Goal: Browse casually

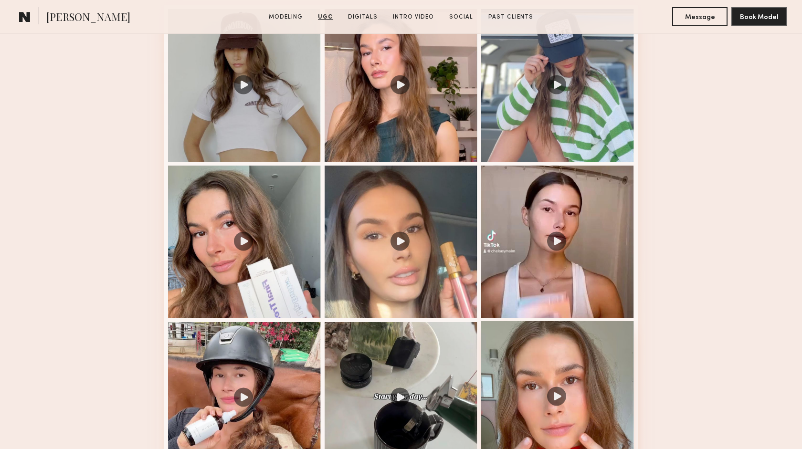
scroll to position [1032, 0]
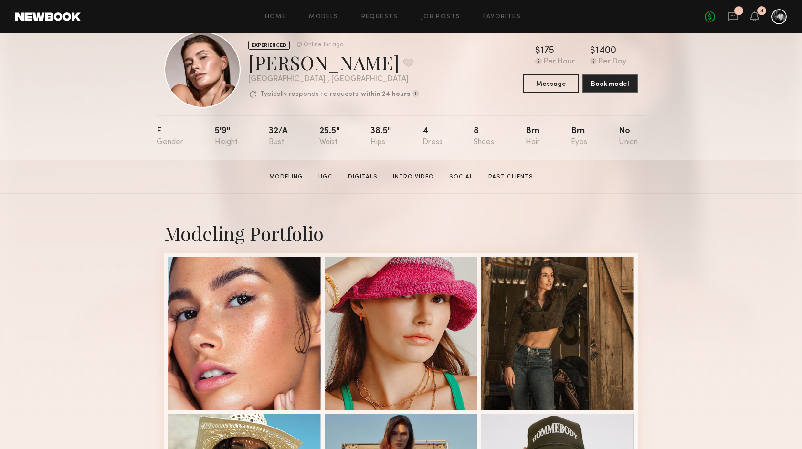
scroll to position [41, 0]
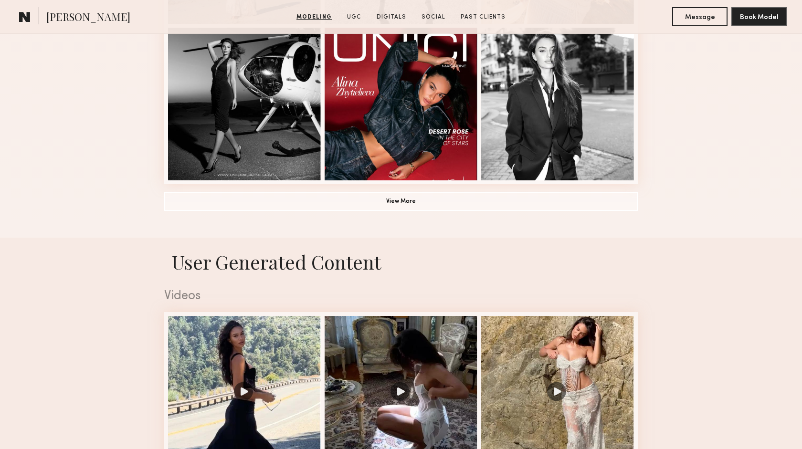
scroll to position [732, 0]
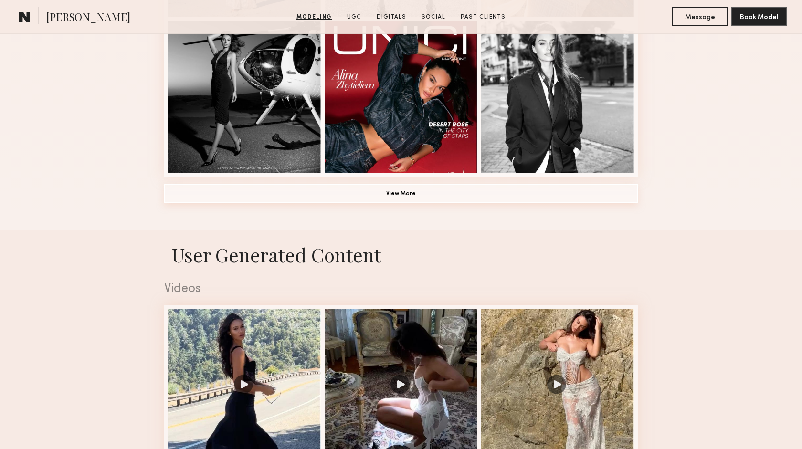
click at [395, 193] on button "View More" at bounding box center [401, 193] width 474 height 19
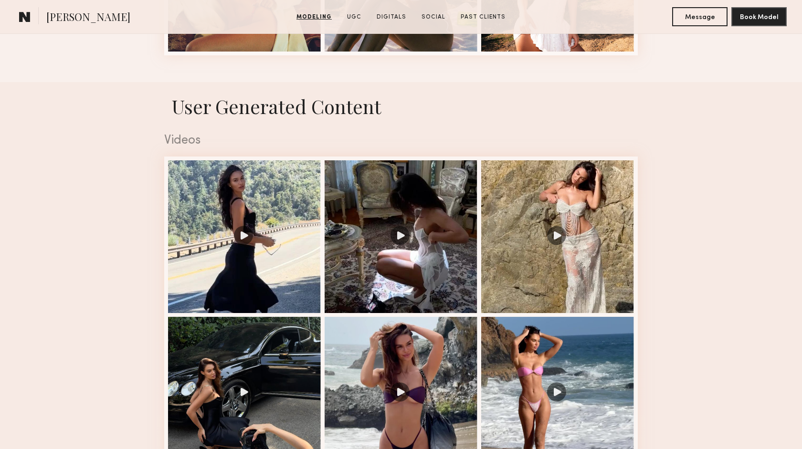
scroll to position [1481, 0]
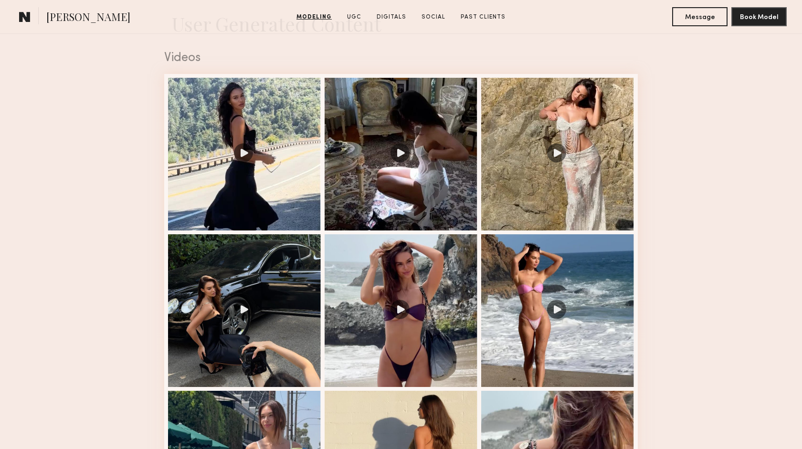
scroll to position [1572, 0]
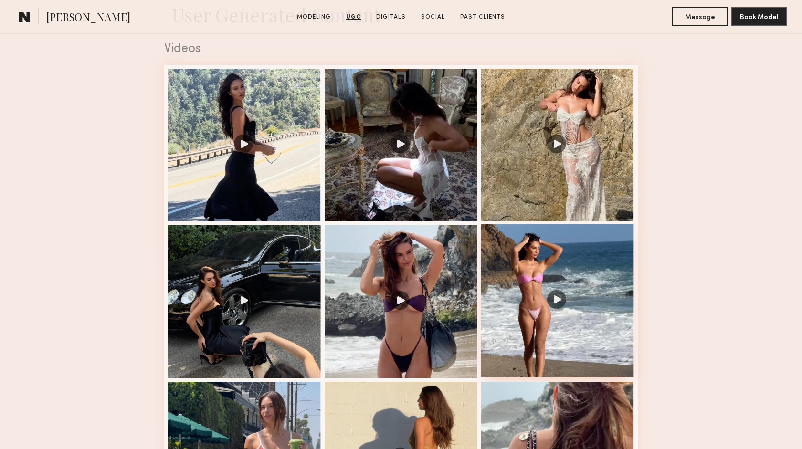
click at [557, 302] on div at bounding box center [557, 301] width 153 height 153
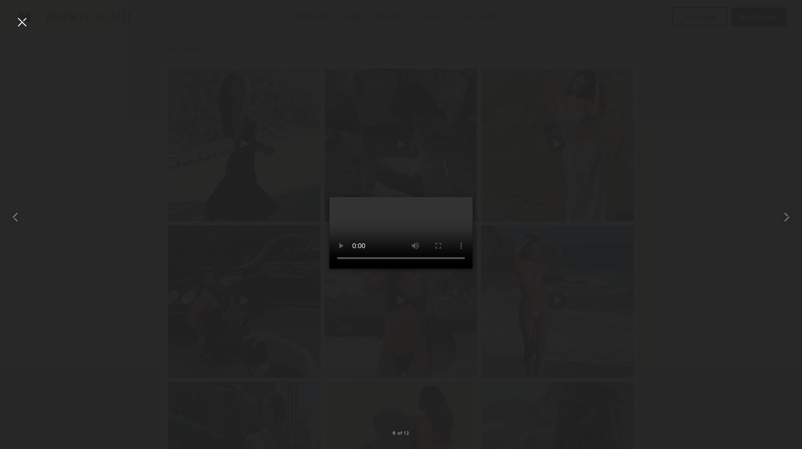
click at [23, 25] on div at bounding box center [21, 21] width 15 height 15
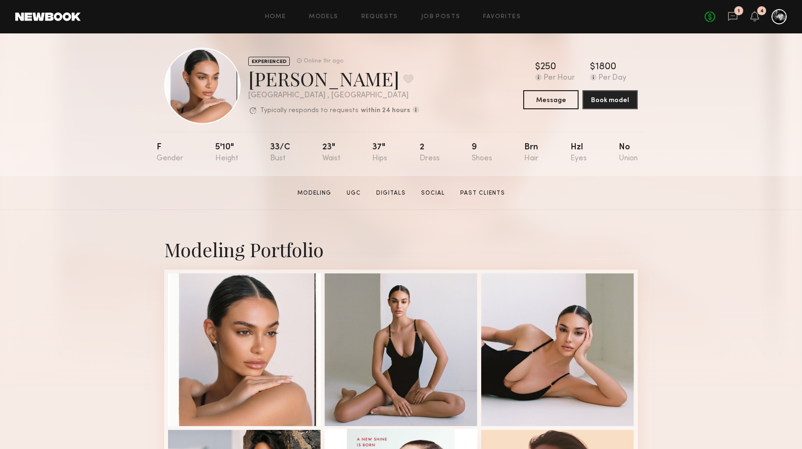
scroll to position [11, 0]
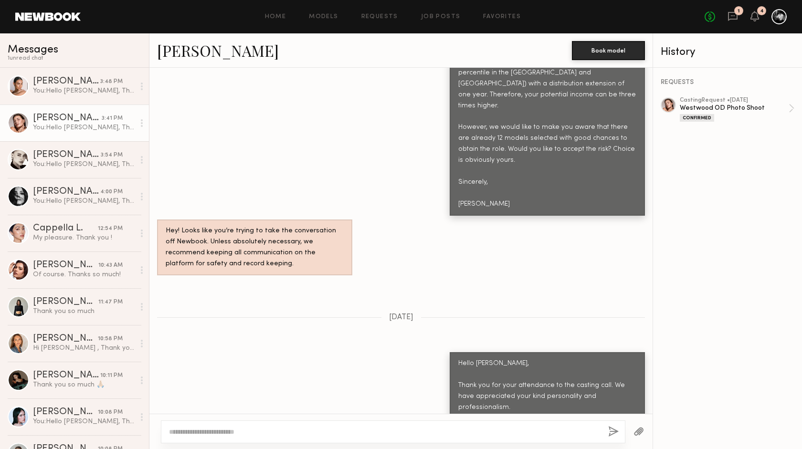
scroll to position [1278, 0]
